Goal: Task Accomplishment & Management: Use online tool/utility

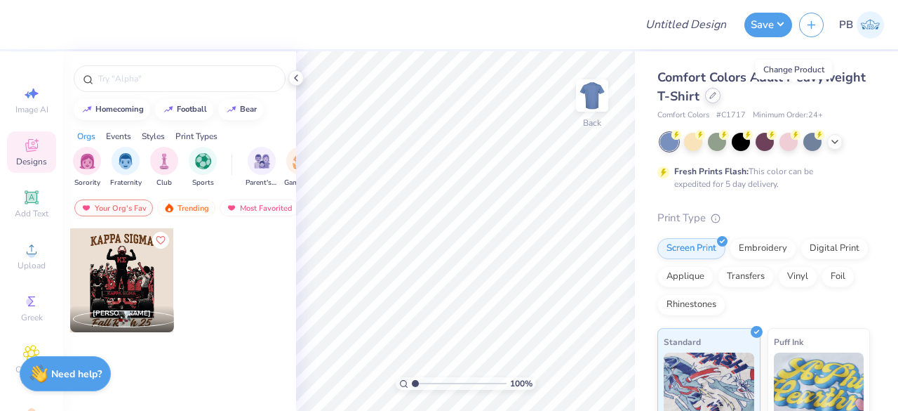
click at [716, 96] on icon at bounding box center [712, 95] width 7 height 7
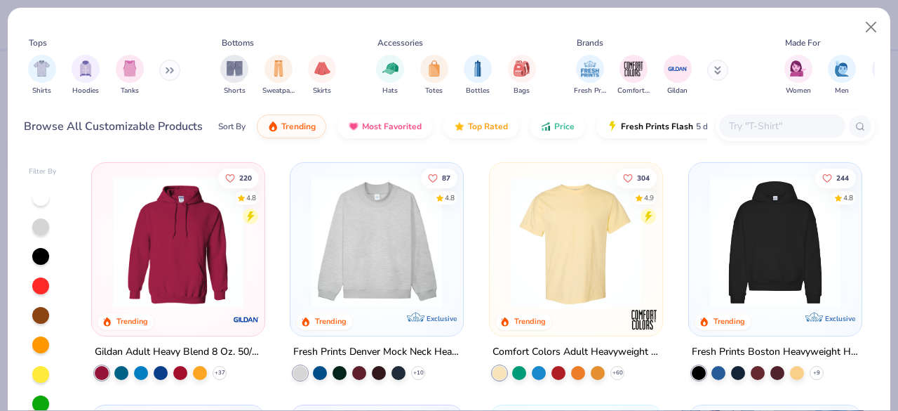
click at [778, 124] on input "text" at bounding box center [782, 126] width 108 height 16
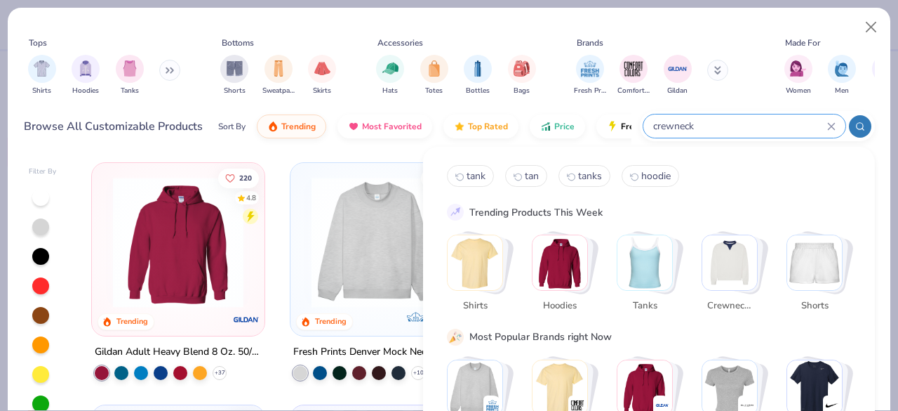
type input "crewneck"
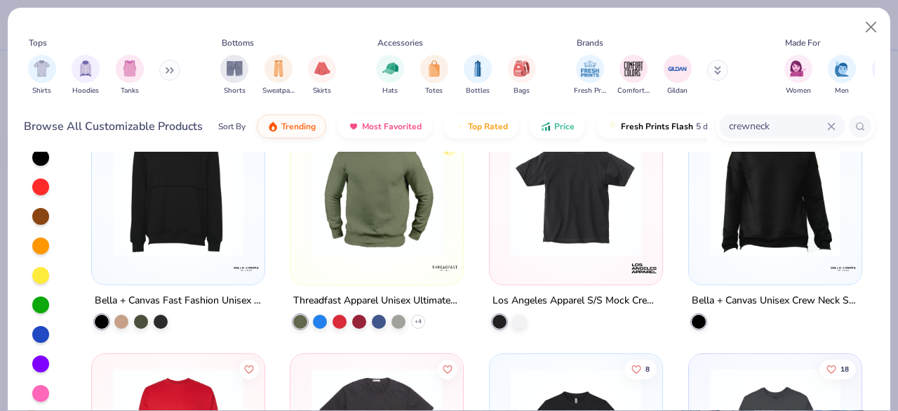
scroll to position [905, 0]
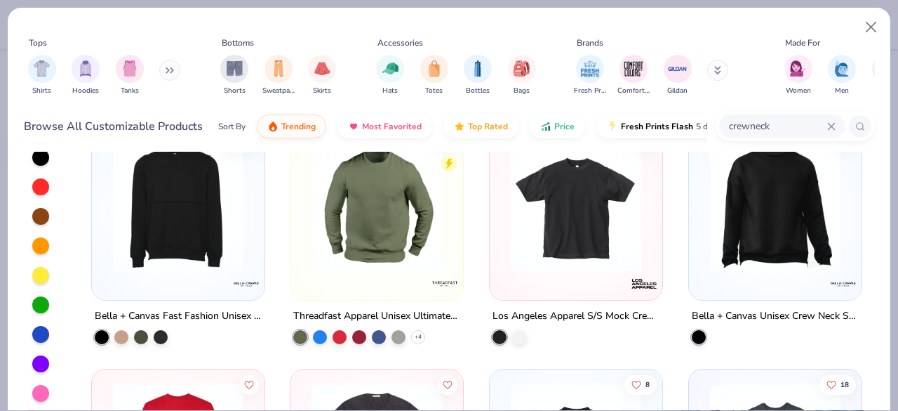
click at [834, 126] on icon at bounding box center [831, 126] width 8 height 8
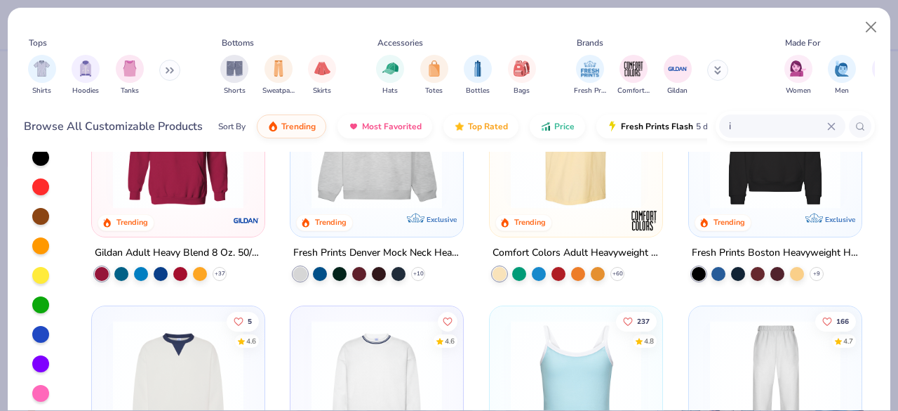
scroll to position [0, 0]
type input "independent"
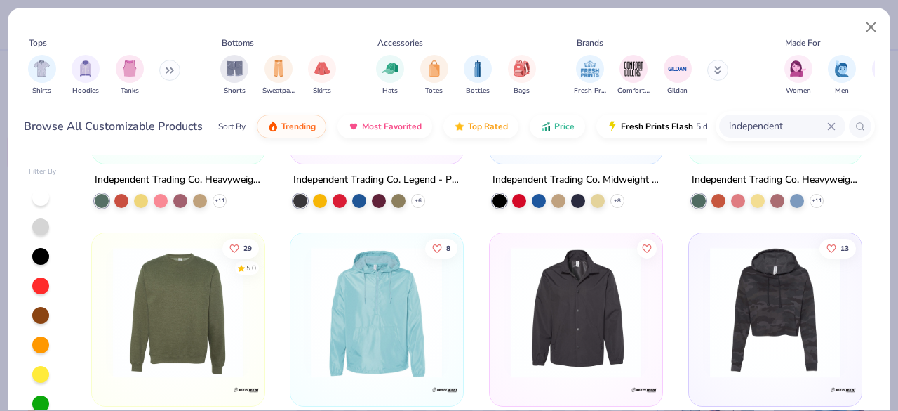
scroll to position [423, 0]
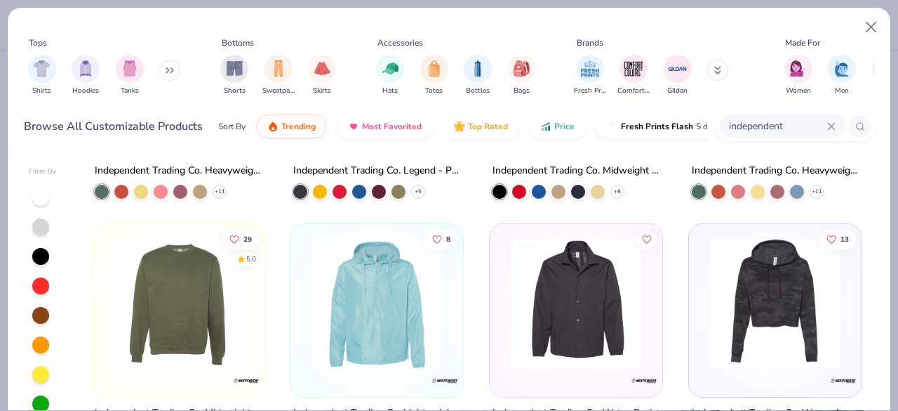
click at [168, 312] on img at bounding box center [178, 302] width 145 height 131
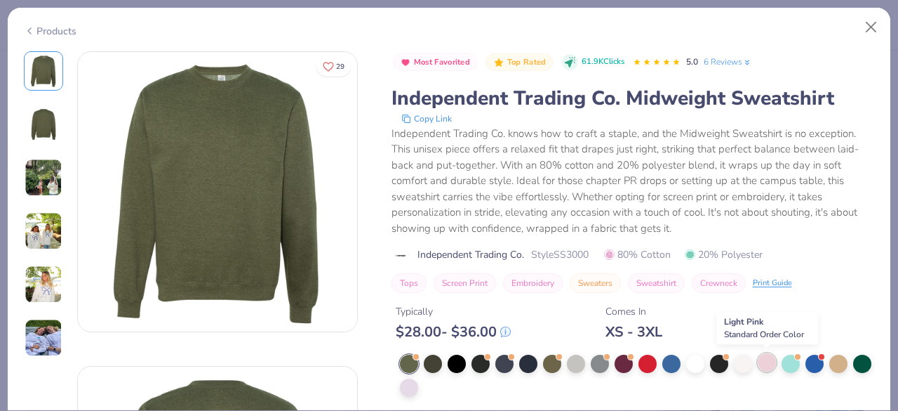
click at [768, 356] on div at bounding box center [767, 362] width 18 height 18
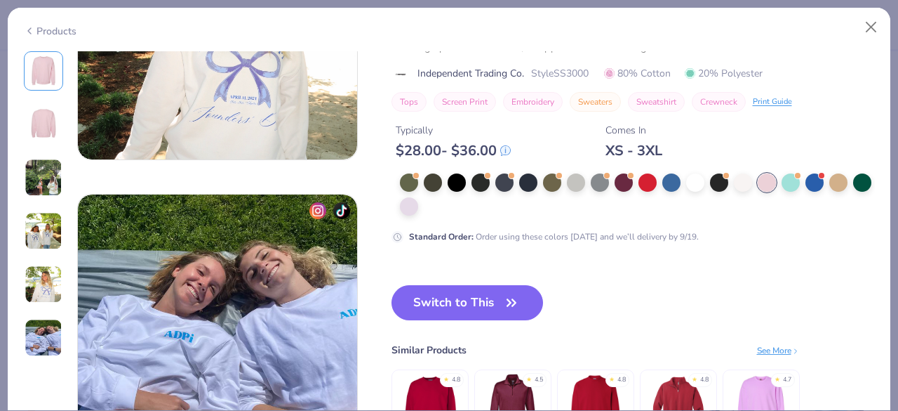
scroll to position [1436, 0]
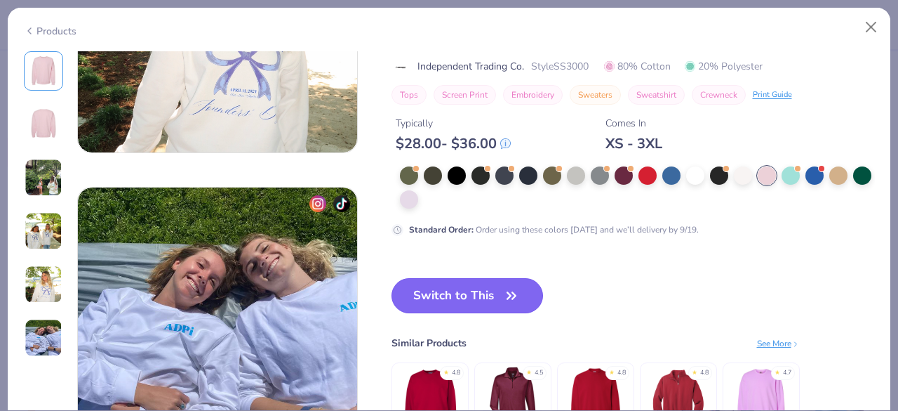
click at [458, 295] on button "Switch to This" at bounding box center [468, 295] width 152 height 35
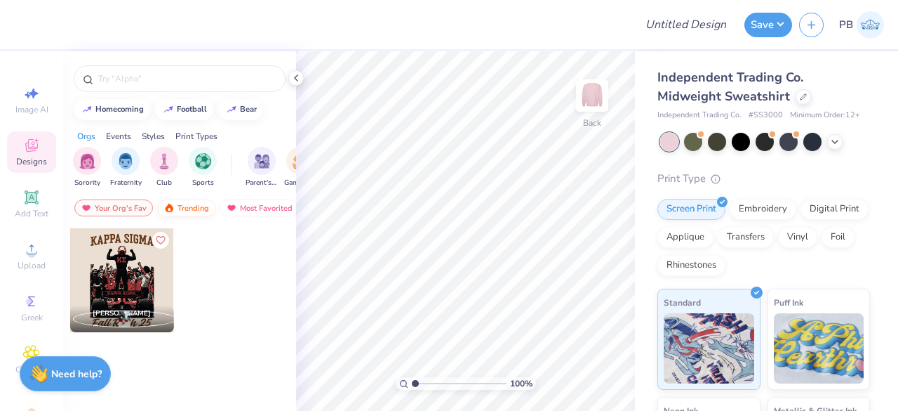
click at [187, 204] on div "Trending" at bounding box center [186, 207] width 58 height 17
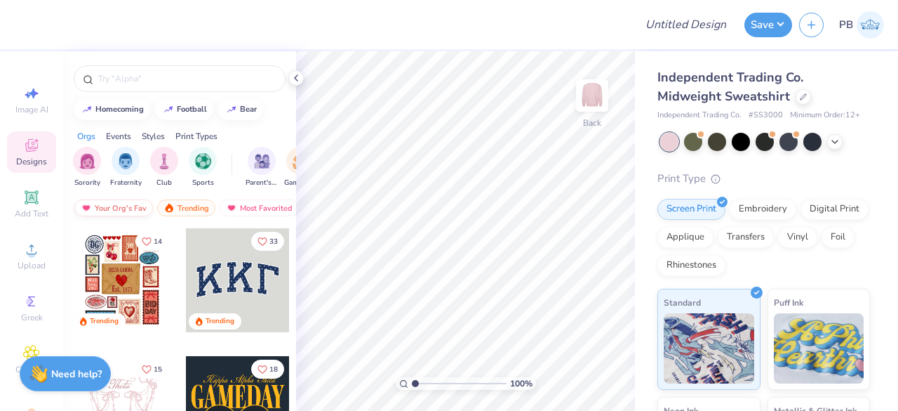
click at [126, 201] on div "Your Org's Fav" at bounding box center [113, 207] width 79 height 17
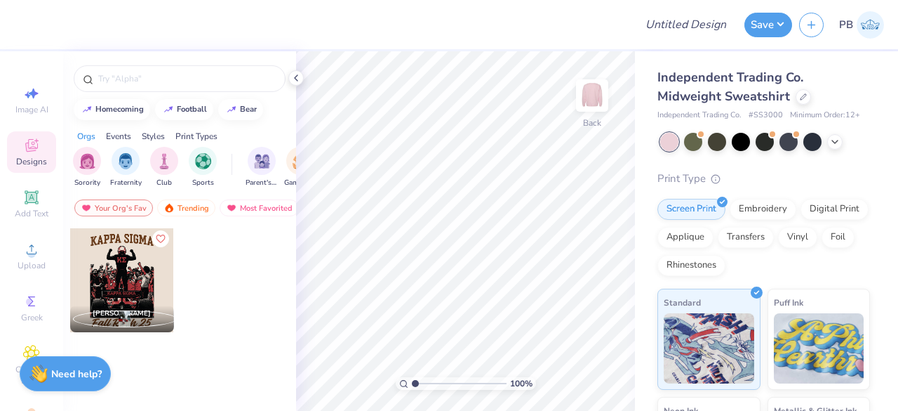
click at [163, 242] on button "Like" at bounding box center [160, 238] width 17 height 17
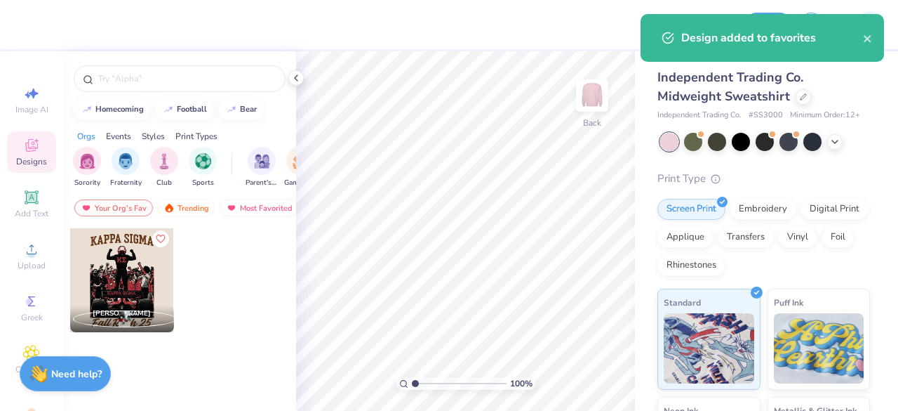
click at [157, 237] on icon "Like" at bounding box center [160, 239] width 10 height 10
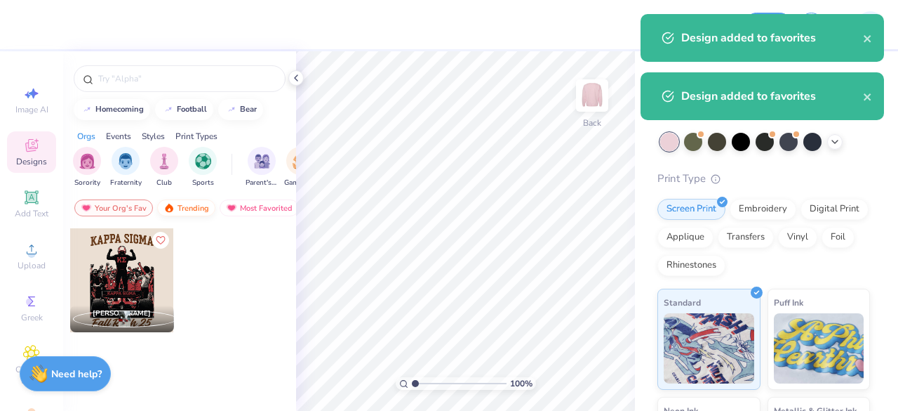
click at [196, 211] on div "Trending" at bounding box center [186, 207] width 58 height 17
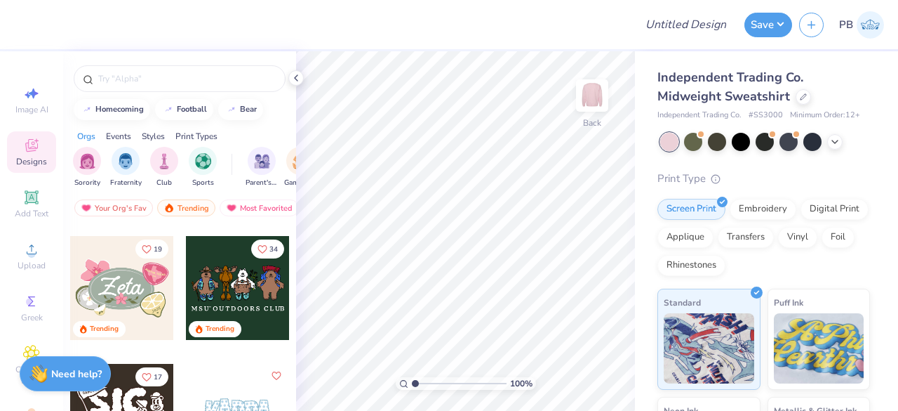
scroll to position [759, 0]
click at [101, 281] on div at bounding box center [122, 288] width 104 height 104
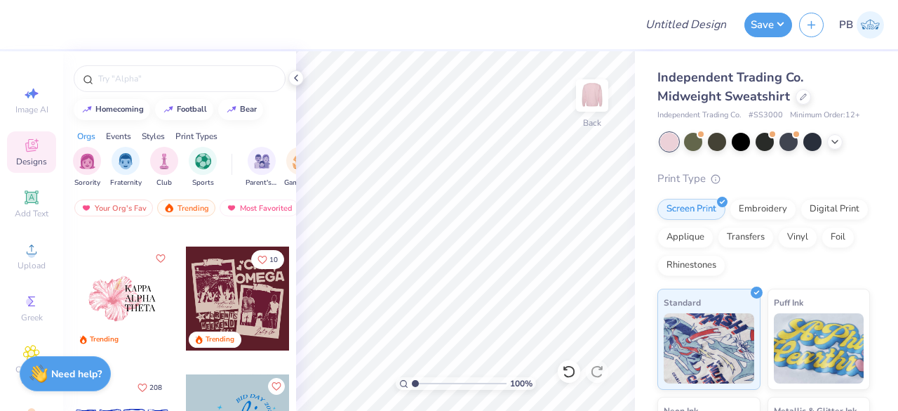
scroll to position [2792, 0]
click at [119, 294] on div at bounding box center [122, 298] width 104 height 104
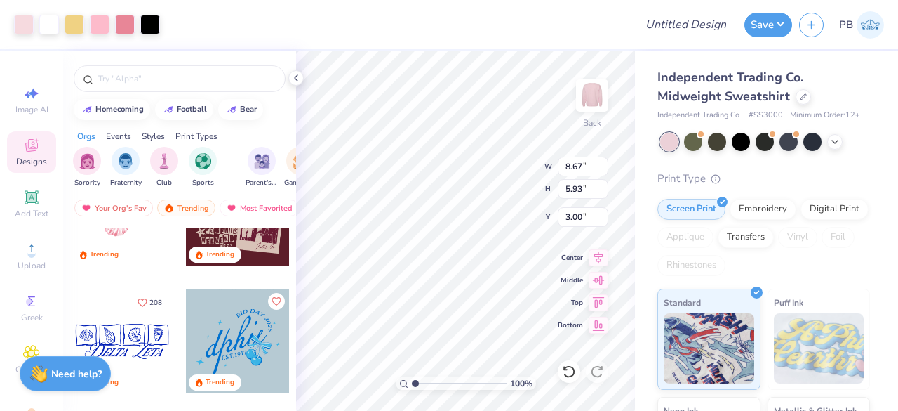
scroll to position [2877, 0]
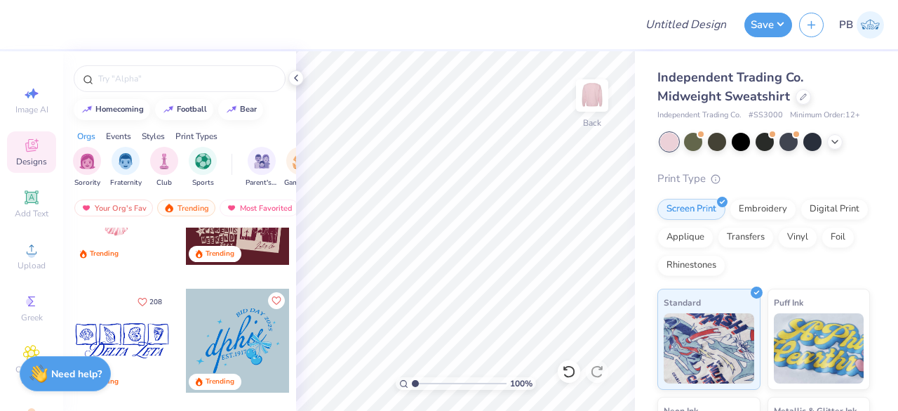
click at [261, 322] on div at bounding box center [238, 340] width 104 height 104
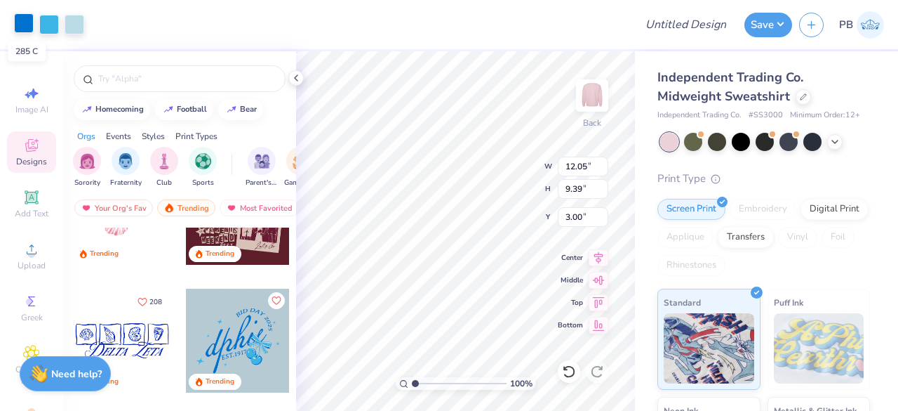
click at [29, 23] on div at bounding box center [24, 23] width 20 height 20
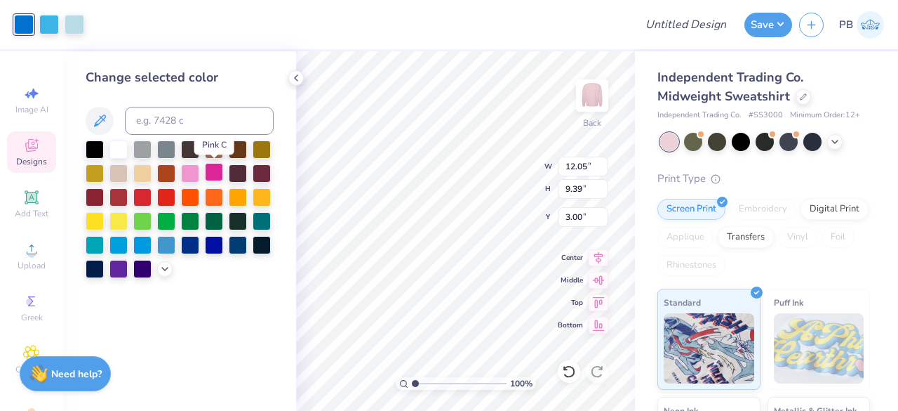
click at [219, 171] on div at bounding box center [214, 172] width 18 height 18
click at [53, 23] on div at bounding box center [49, 23] width 20 height 20
click at [195, 175] on div at bounding box center [190, 172] width 18 height 18
click at [74, 25] on div at bounding box center [75, 23] width 20 height 20
click at [168, 270] on icon at bounding box center [164, 267] width 11 height 11
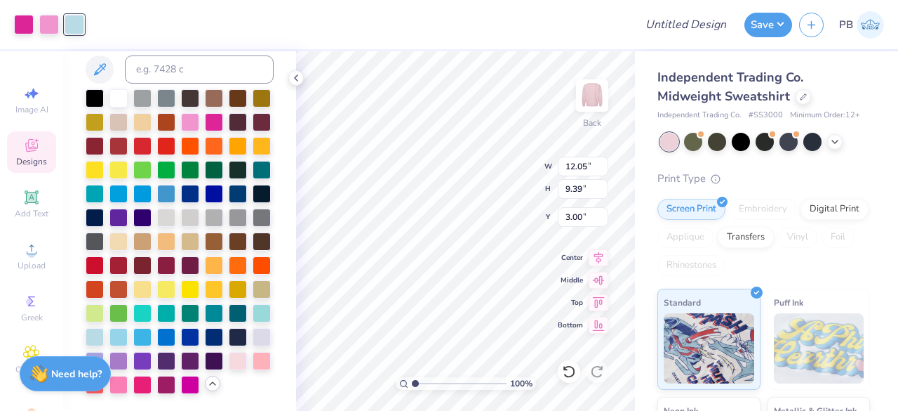
scroll to position [98, 0]
click at [229, 363] on div at bounding box center [238, 359] width 18 height 18
click at [778, 22] on button "Save" at bounding box center [769, 23] width 48 height 25
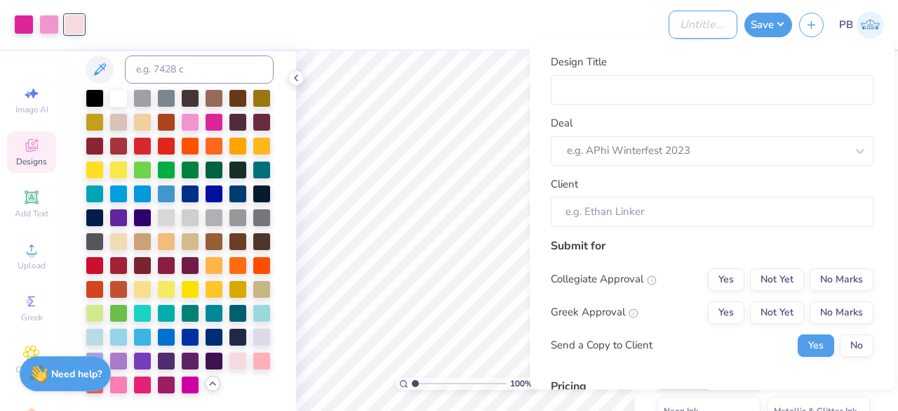
click at [709, 25] on input "Design Title" at bounding box center [703, 25] width 69 height 28
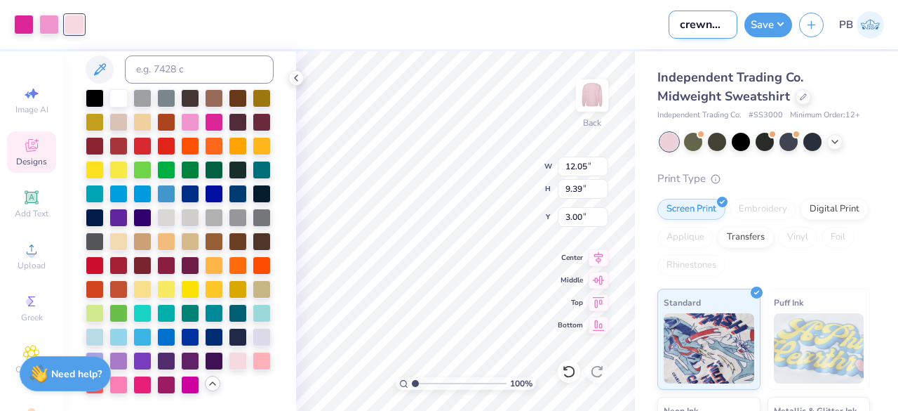
scroll to position [0, 8]
type input "crewnecks"
click at [768, 16] on button "Save" at bounding box center [769, 23] width 48 height 25
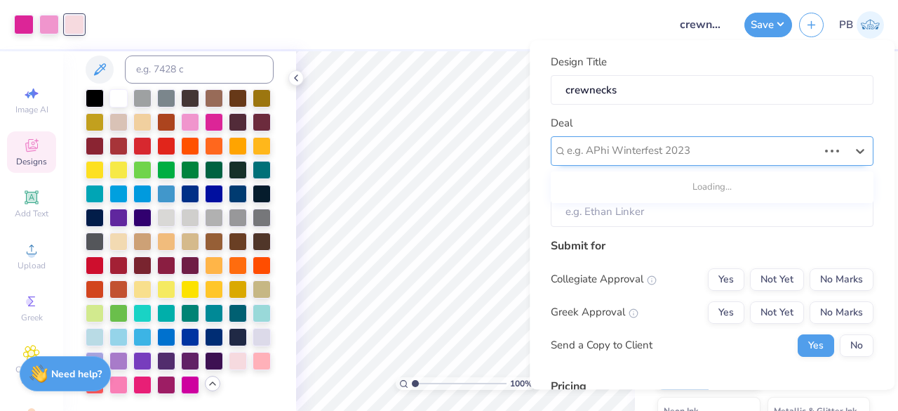
click at [796, 140] on div "e.g. APhi Winterfest 2023" at bounding box center [693, 151] width 254 height 22
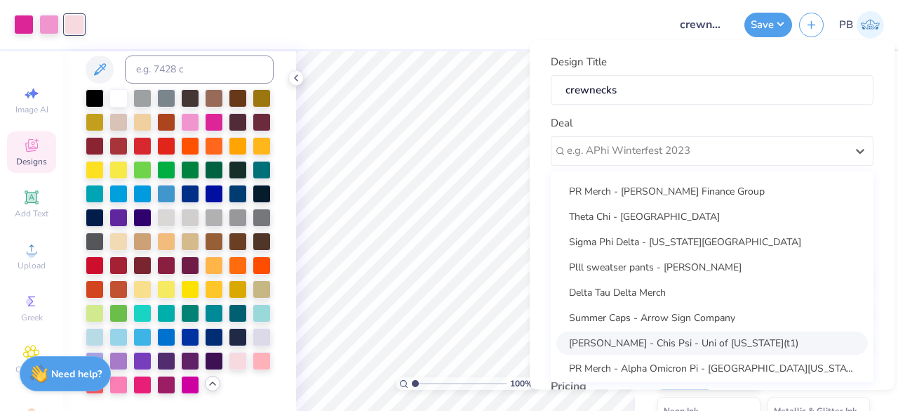
scroll to position [700, 0]
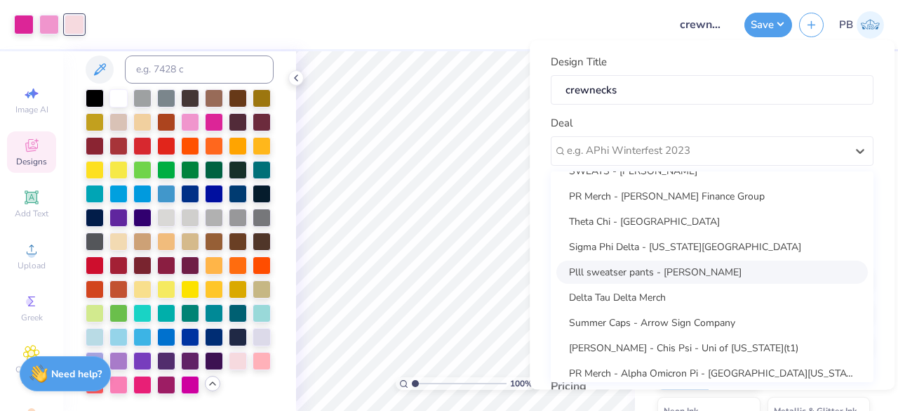
click at [695, 279] on div "Plll sweatser pants - [PERSON_NAME]" at bounding box center [712, 271] width 312 height 23
type input "[PERSON_NAME]"
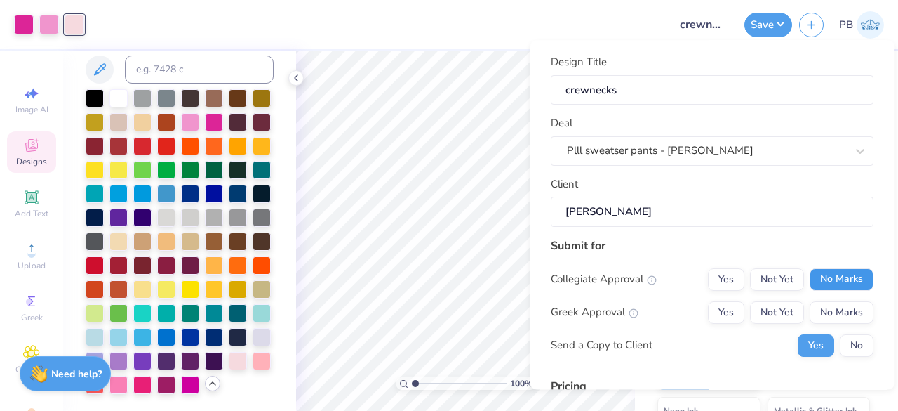
click at [822, 276] on button "No Marks" at bounding box center [842, 279] width 64 height 22
click at [825, 302] on button "No Marks" at bounding box center [842, 312] width 64 height 22
click at [842, 342] on button "No" at bounding box center [857, 345] width 34 height 22
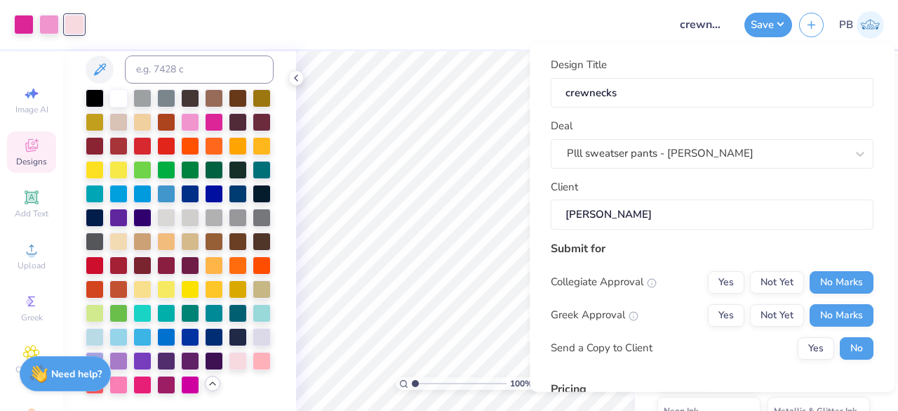
scroll to position [214, 0]
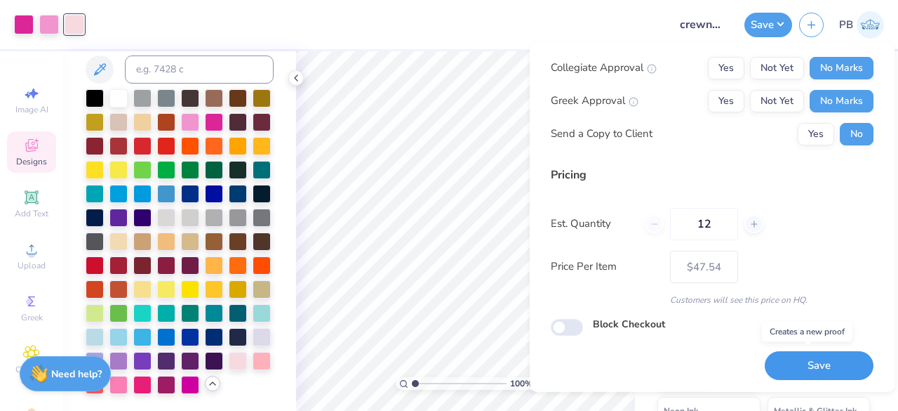
click at [811, 352] on button "Save" at bounding box center [819, 365] width 109 height 29
type input "– –"
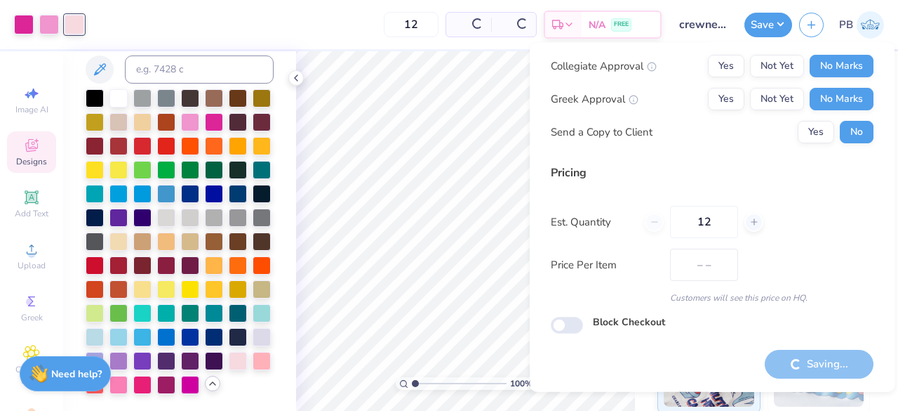
scroll to position [32, 0]
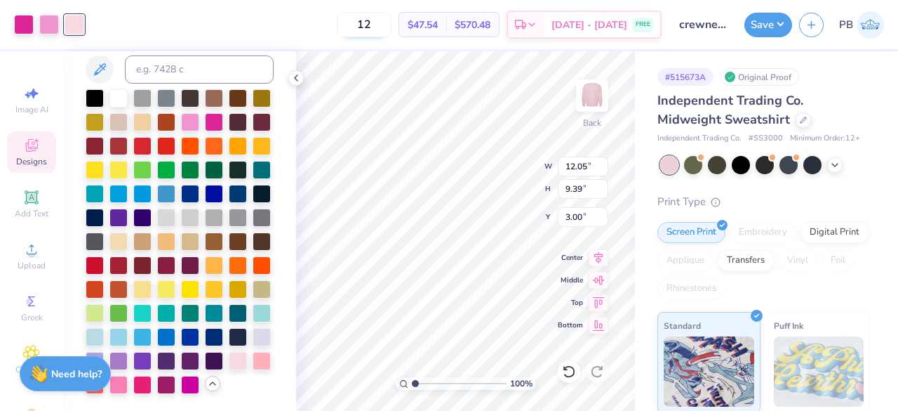
click at [392, 27] on input "12" at bounding box center [364, 24] width 55 height 25
click at [801, 119] on icon at bounding box center [803, 118] width 7 height 7
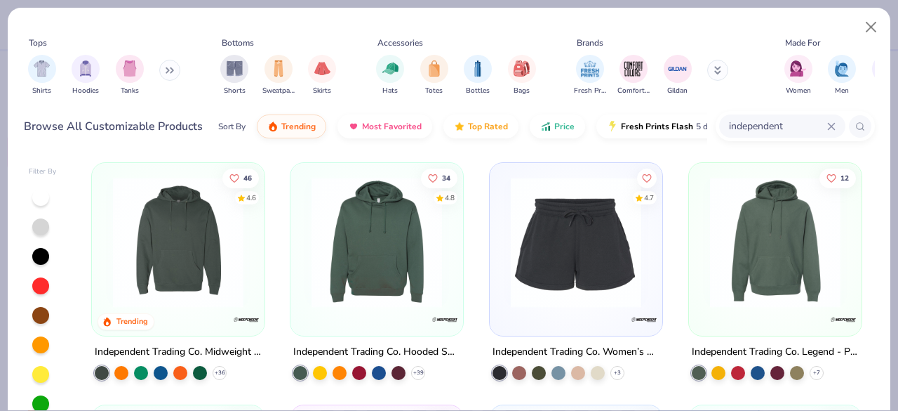
click at [829, 123] on icon at bounding box center [831, 126] width 8 height 8
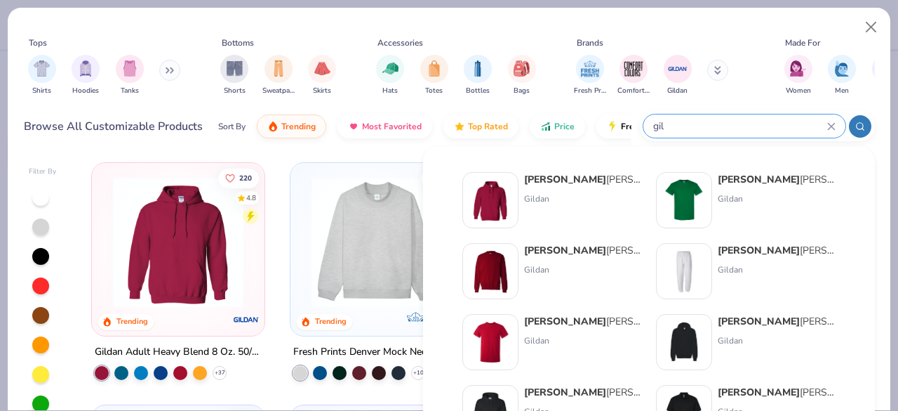
type input "gil"
click at [526, 265] on div "Gildan" at bounding box center [583, 269] width 118 height 13
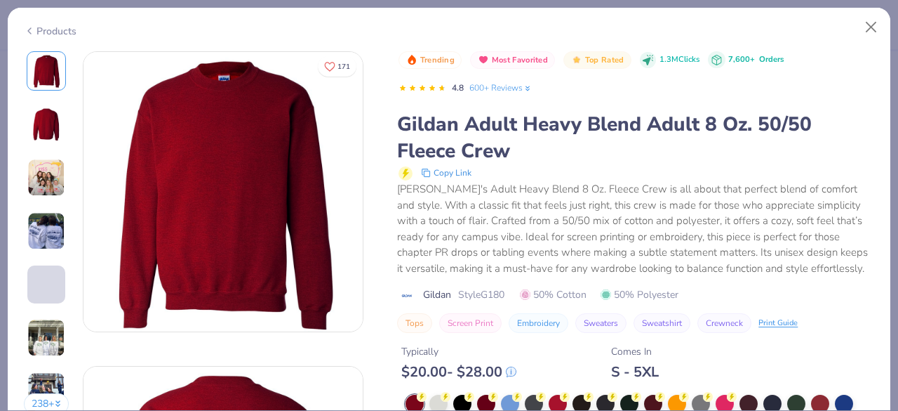
scroll to position [94, 0]
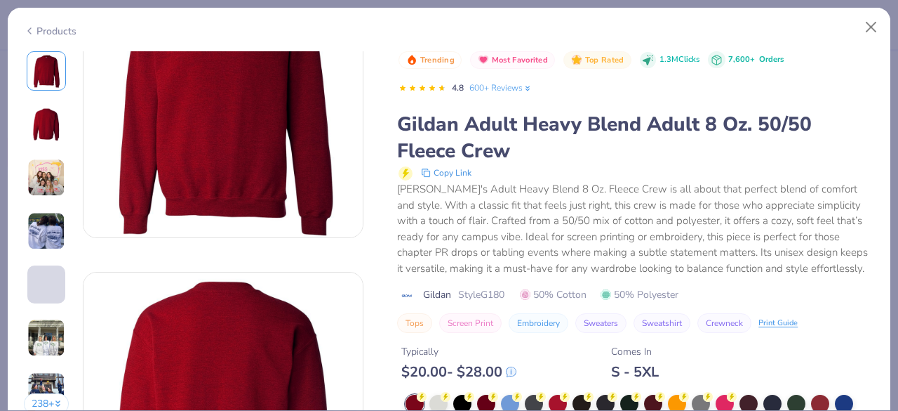
click at [505, 394] on div "+ 8" at bounding box center [640, 416] width 469 height 45
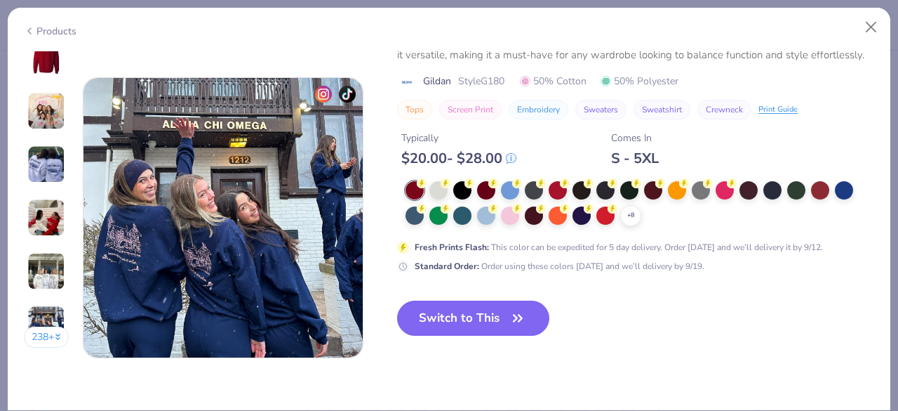
scroll to position [1849, 0]
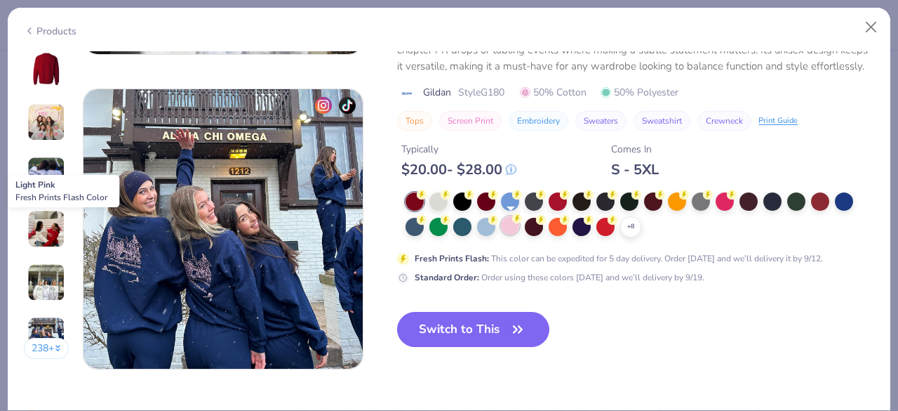
click at [512, 225] on div at bounding box center [510, 225] width 18 height 18
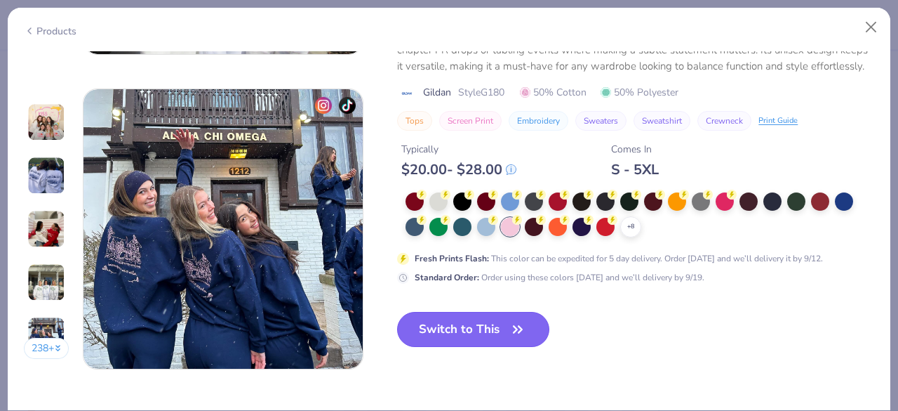
click at [493, 326] on button "Switch to This" at bounding box center [473, 329] width 152 height 35
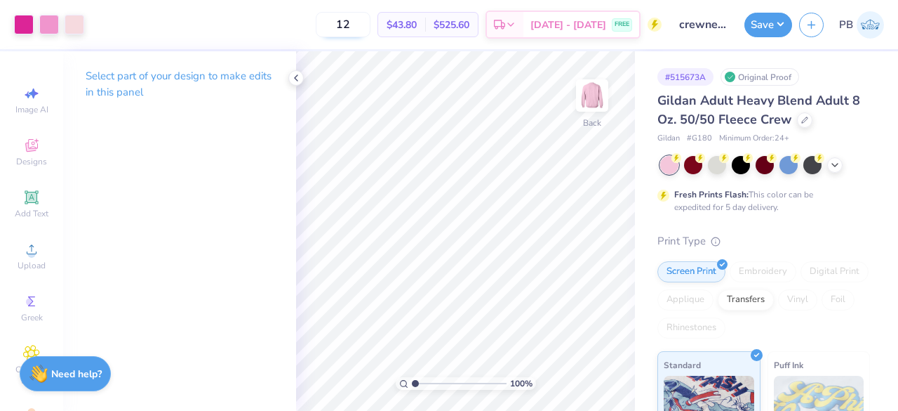
click at [371, 23] on input "12" at bounding box center [343, 24] width 55 height 25
type input "1"
type input "24"
click at [803, 119] on icon at bounding box center [804, 118] width 7 height 7
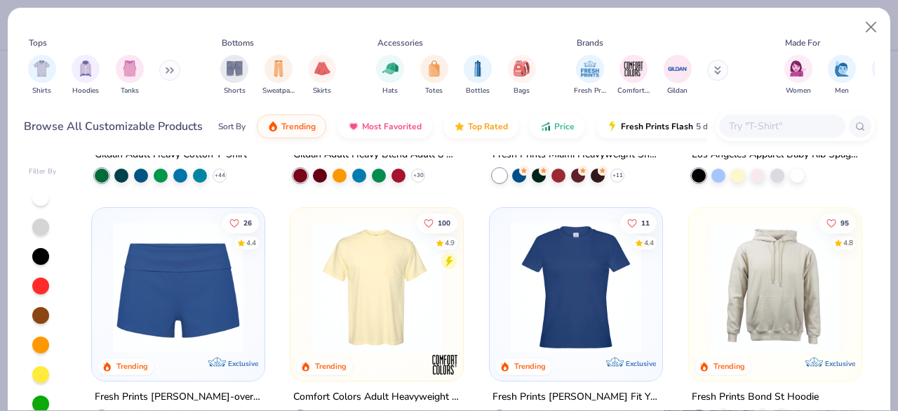
scroll to position [938, 0]
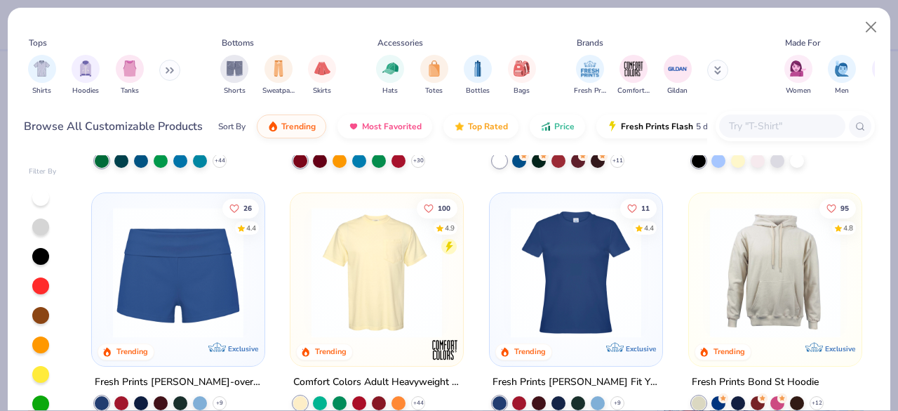
click at [789, 125] on input "text" at bounding box center [782, 126] width 108 height 16
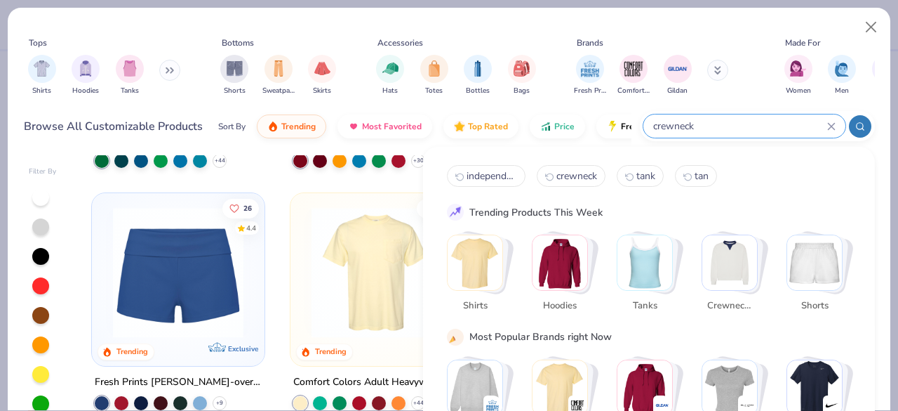
type input "crewneck"
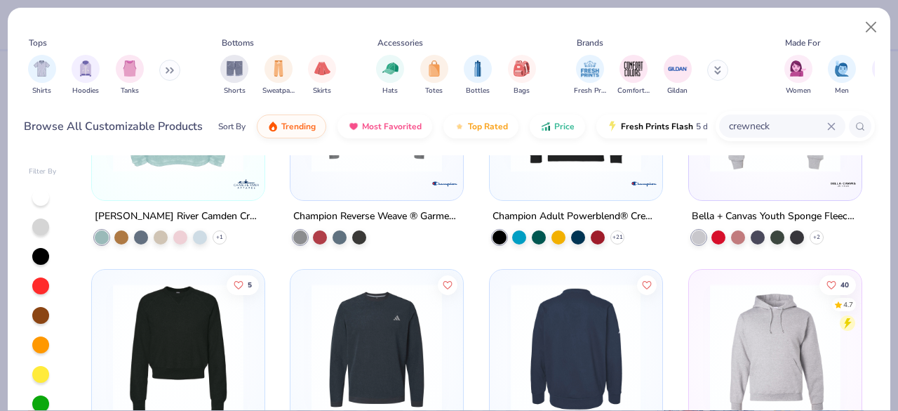
scroll to position [99, 0]
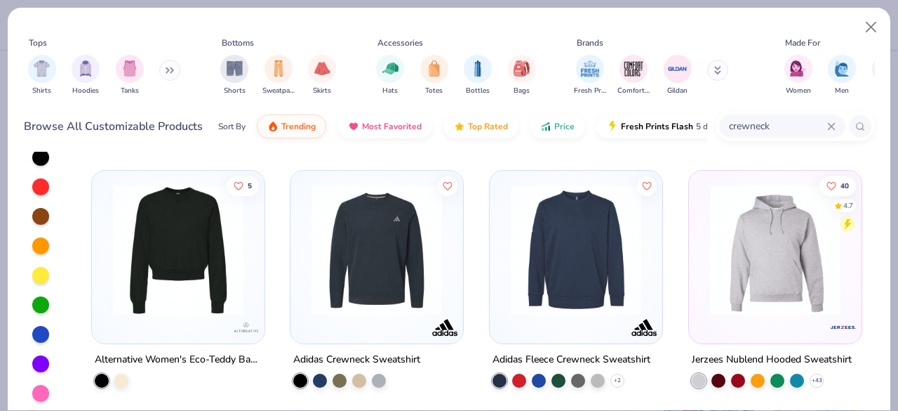
click at [829, 126] on icon at bounding box center [831, 126] width 8 height 8
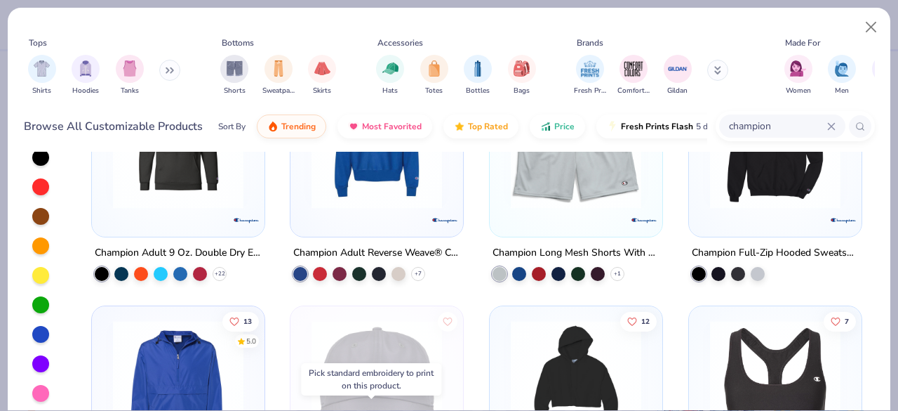
scroll to position [0, 0]
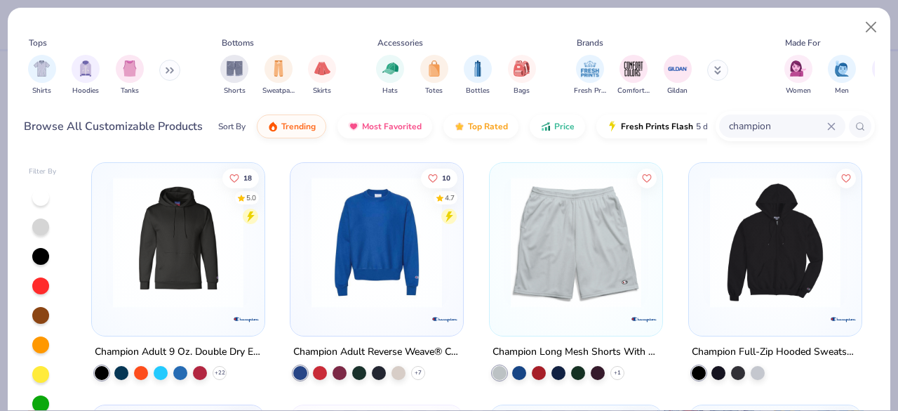
click at [379, 277] on img at bounding box center [377, 242] width 145 height 131
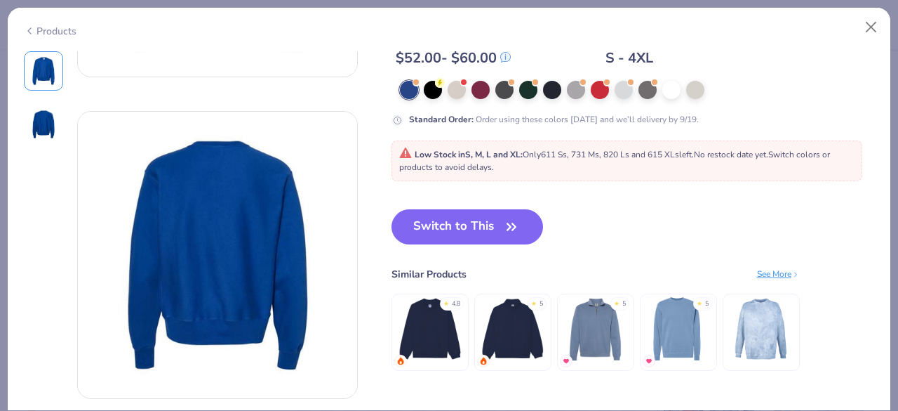
click at [39, 28] on div "Products" at bounding box center [50, 31] width 53 height 15
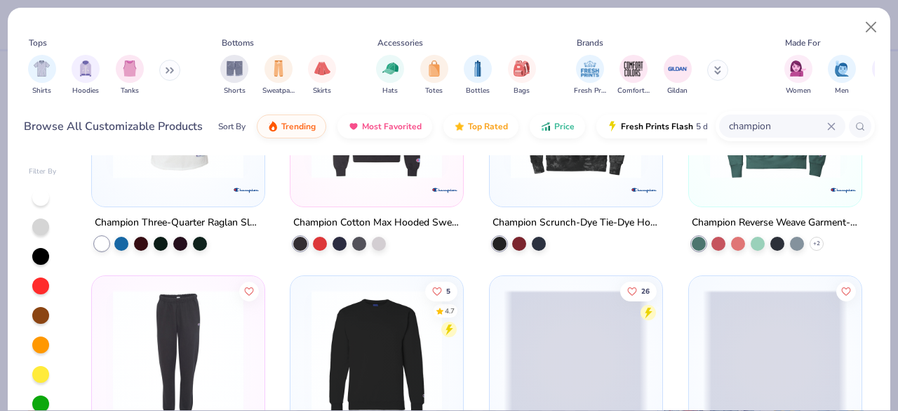
scroll to position [1098, 0]
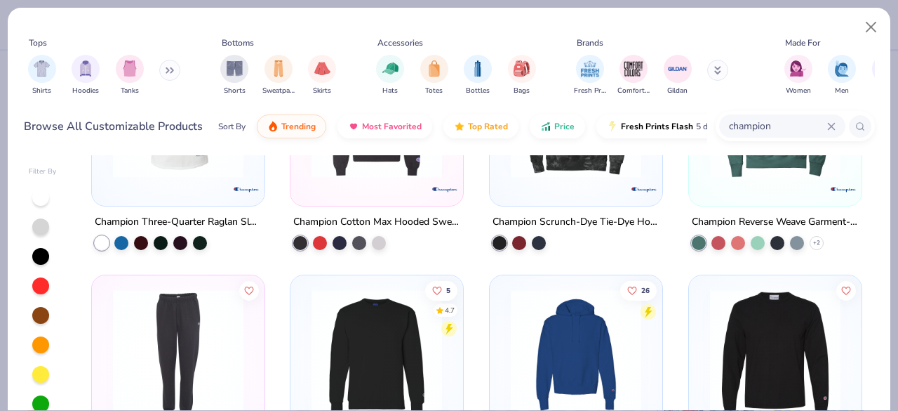
click at [831, 119] on div "champion" at bounding box center [782, 125] width 126 height 23
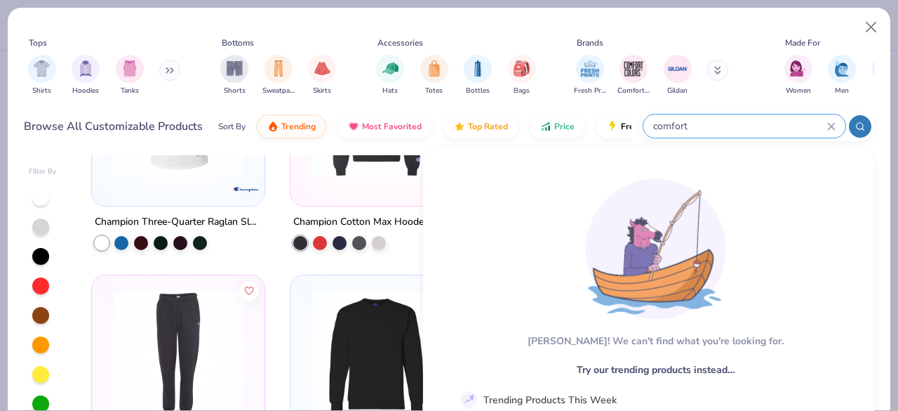
type input "comfort"
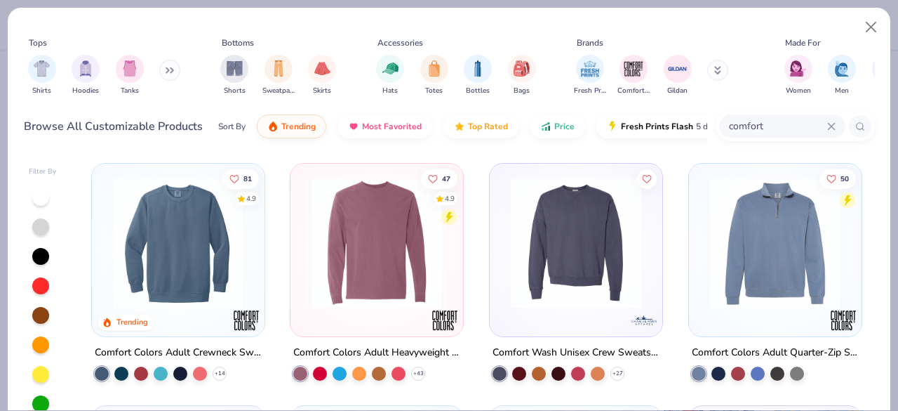
scroll to position [0, 0]
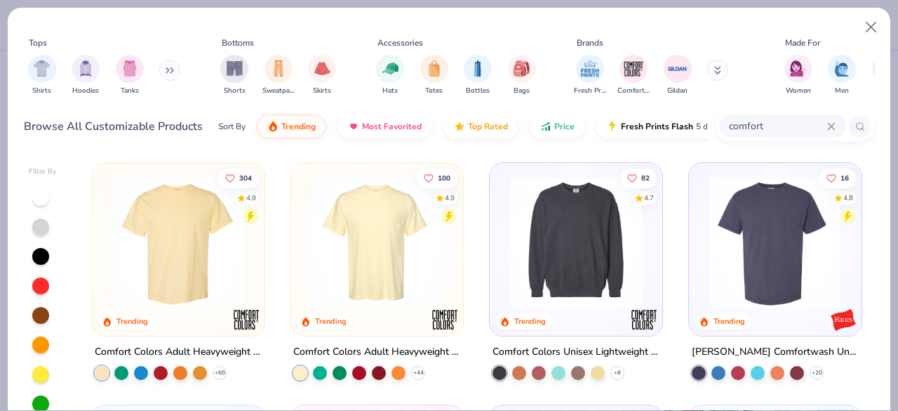
click at [539, 267] on img at bounding box center [576, 242] width 145 height 131
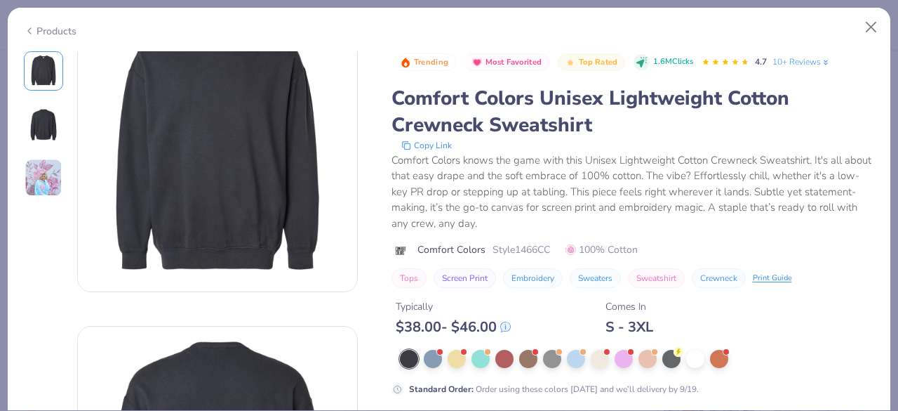
scroll to position [39, 0]
click at [622, 359] on div at bounding box center [624, 357] width 18 height 18
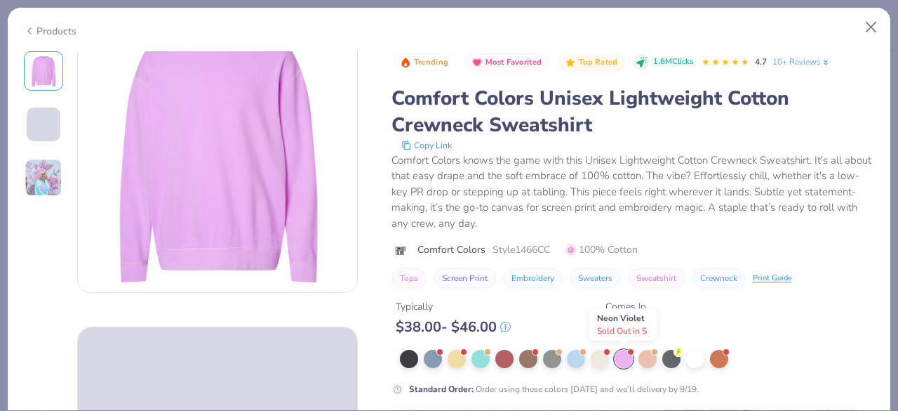
scroll to position [43, 0]
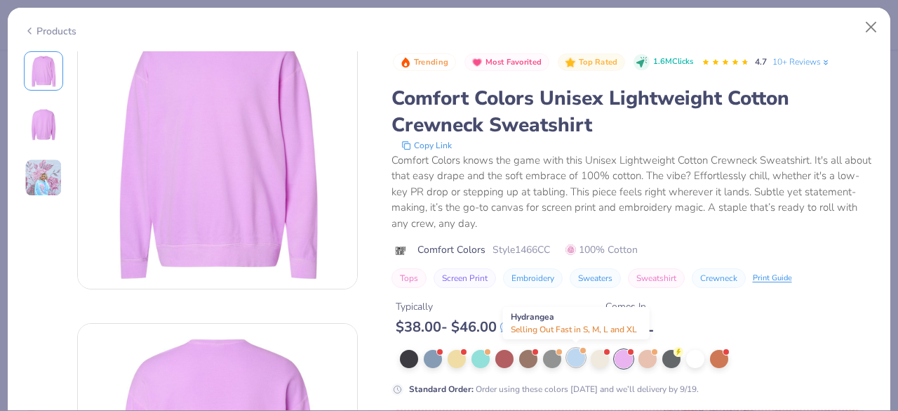
click at [582, 357] on div at bounding box center [576, 357] width 18 height 18
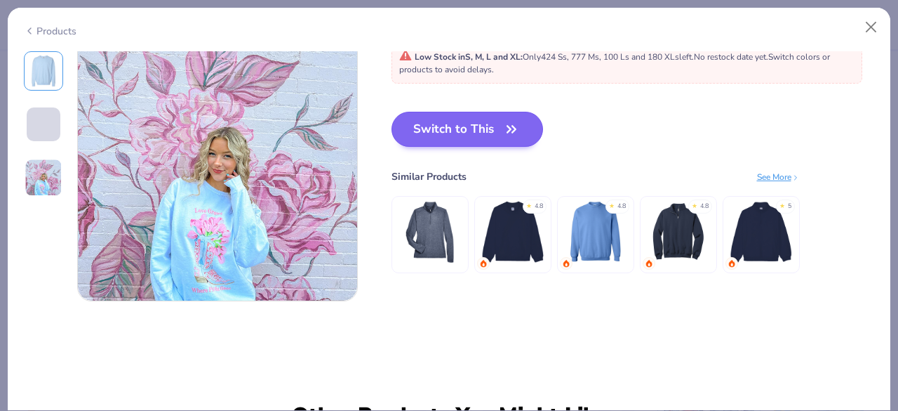
scroll to position [657, 0]
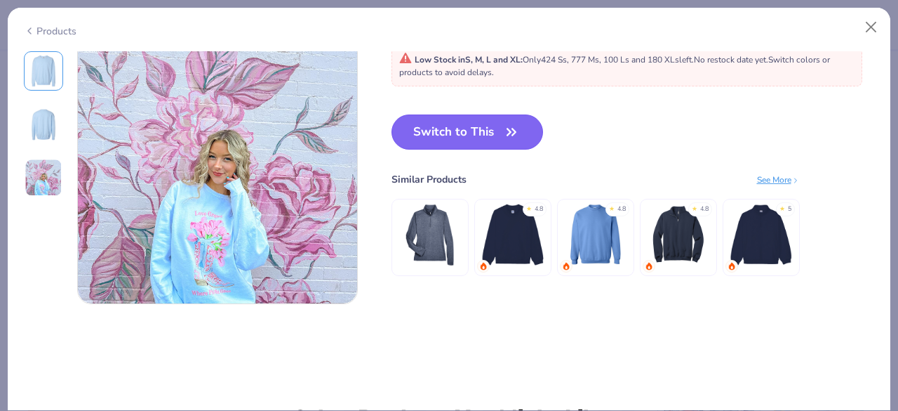
click at [483, 121] on button "Switch to This" at bounding box center [468, 131] width 152 height 35
click at [476, 131] on button "Switch to This" at bounding box center [468, 131] width 152 height 35
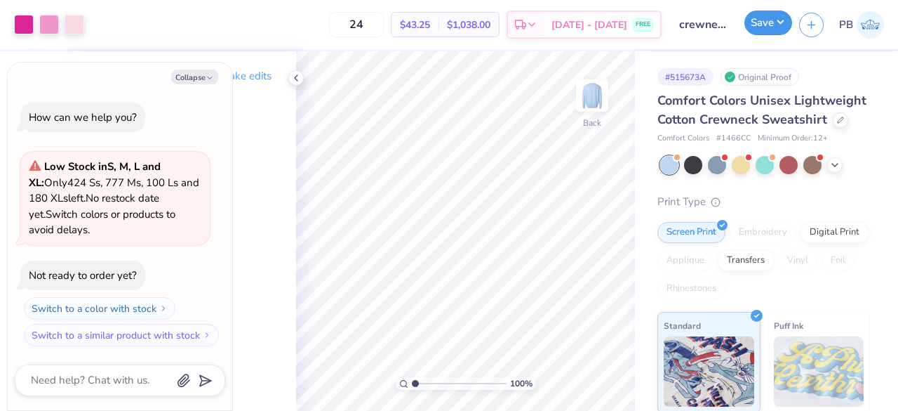
click at [750, 30] on button "Save" at bounding box center [769, 23] width 48 height 25
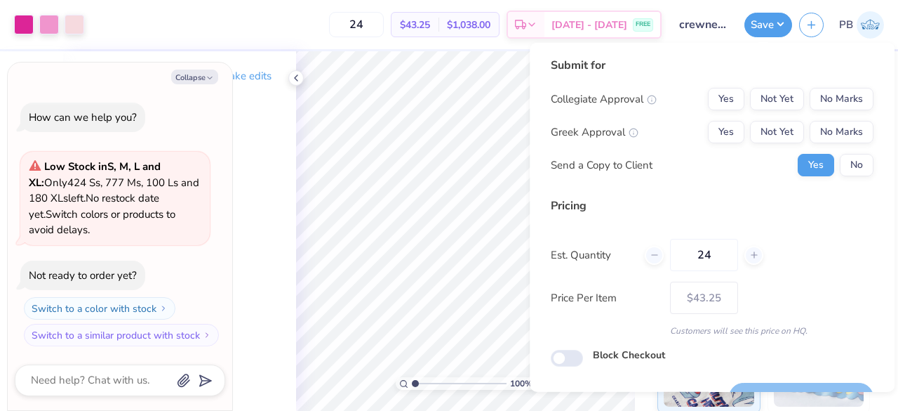
scroll to position [32, 0]
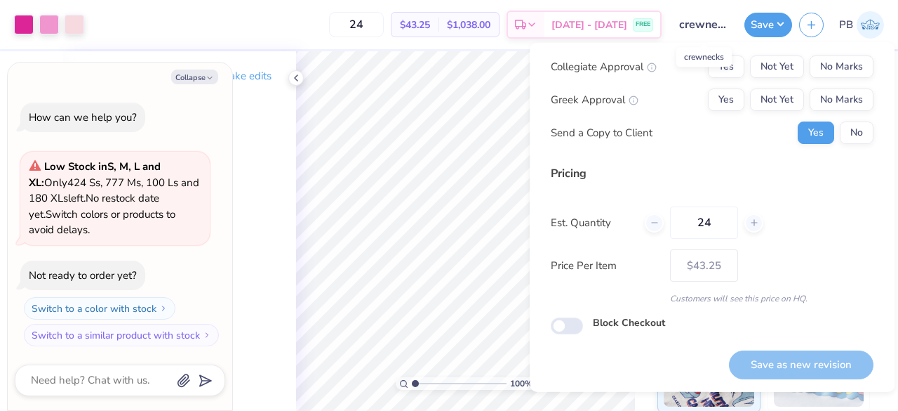
click at [713, 29] on input "crewnecks" at bounding box center [703, 25] width 69 height 28
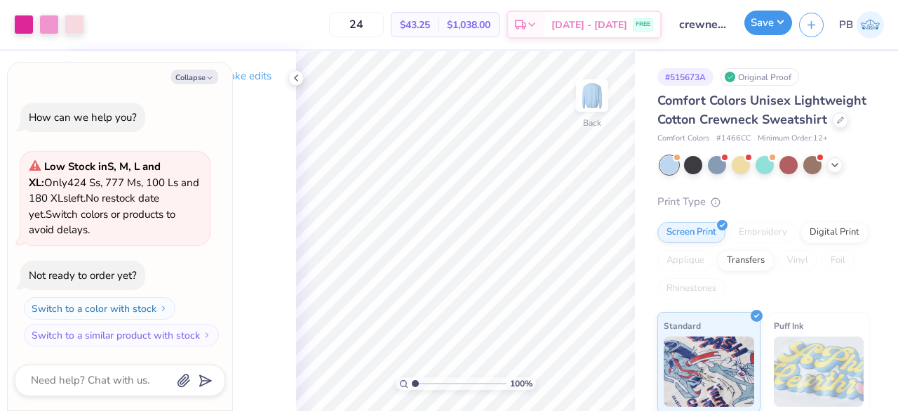
click at [774, 27] on button "Save" at bounding box center [769, 23] width 48 height 25
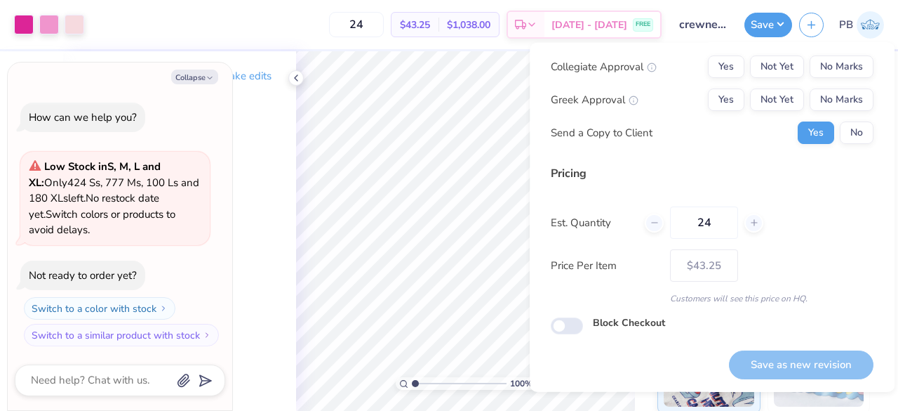
scroll to position [0, 0]
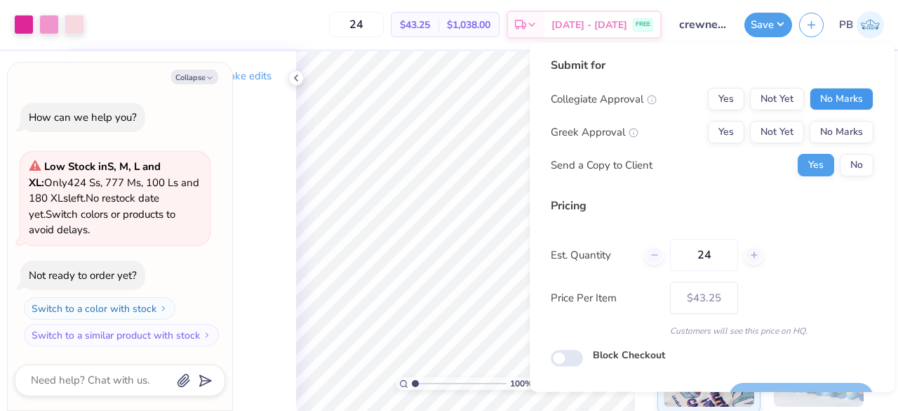
click at [846, 97] on button "No Marks" at bounding box center [842, 99] width 64 height 22
click at [843, 135] on button "No Marks" at bounding box center [842, 132] width 64 height 22
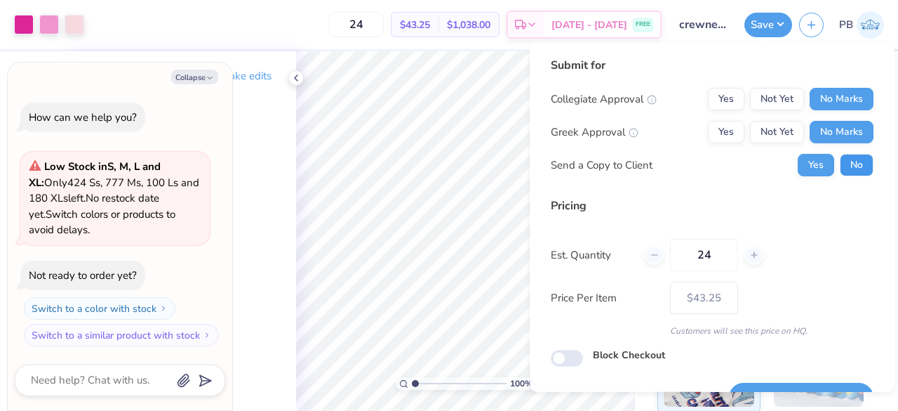
click at [846, 164] on button "No" at bounding box center [857, 165] width 34 height 22
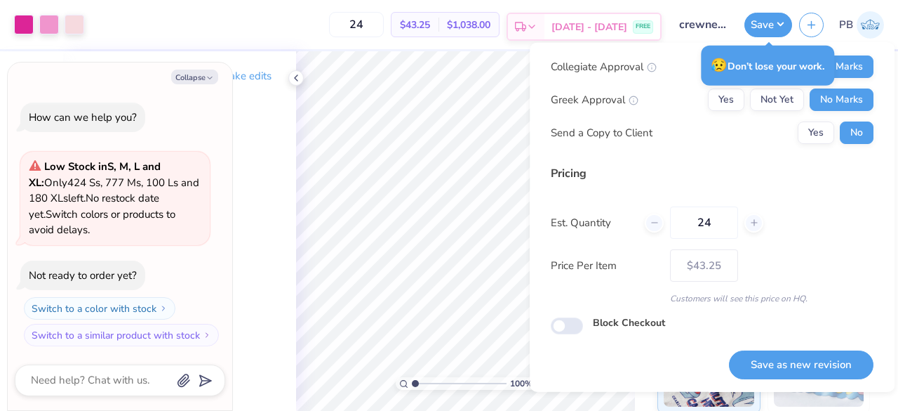
type textarea "x"
